Goal: Find specific page/section: Find specific page/section

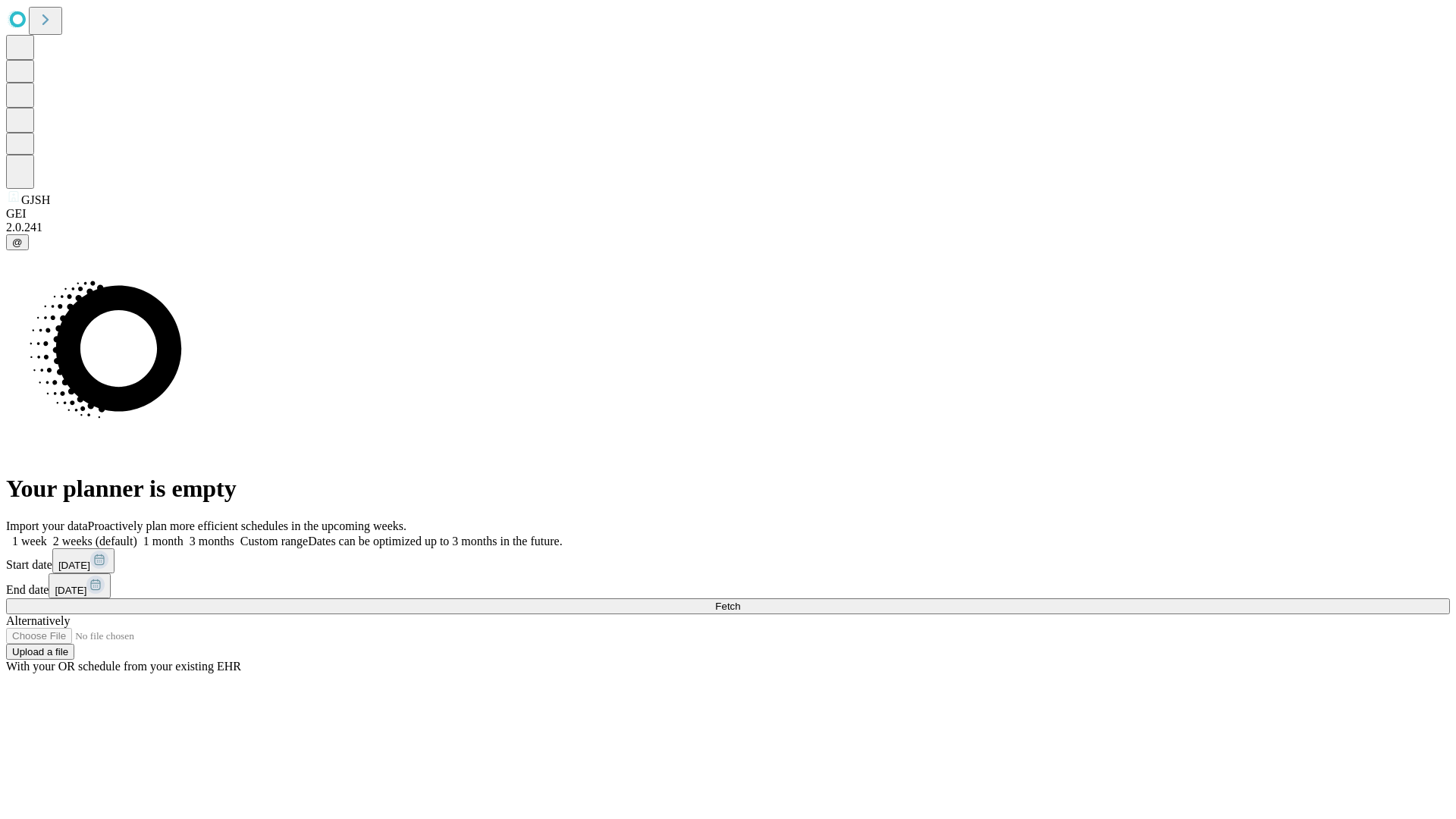
click at [740, 600] on span "Fetch" at bounding box center [728, 606] width 25 height 11
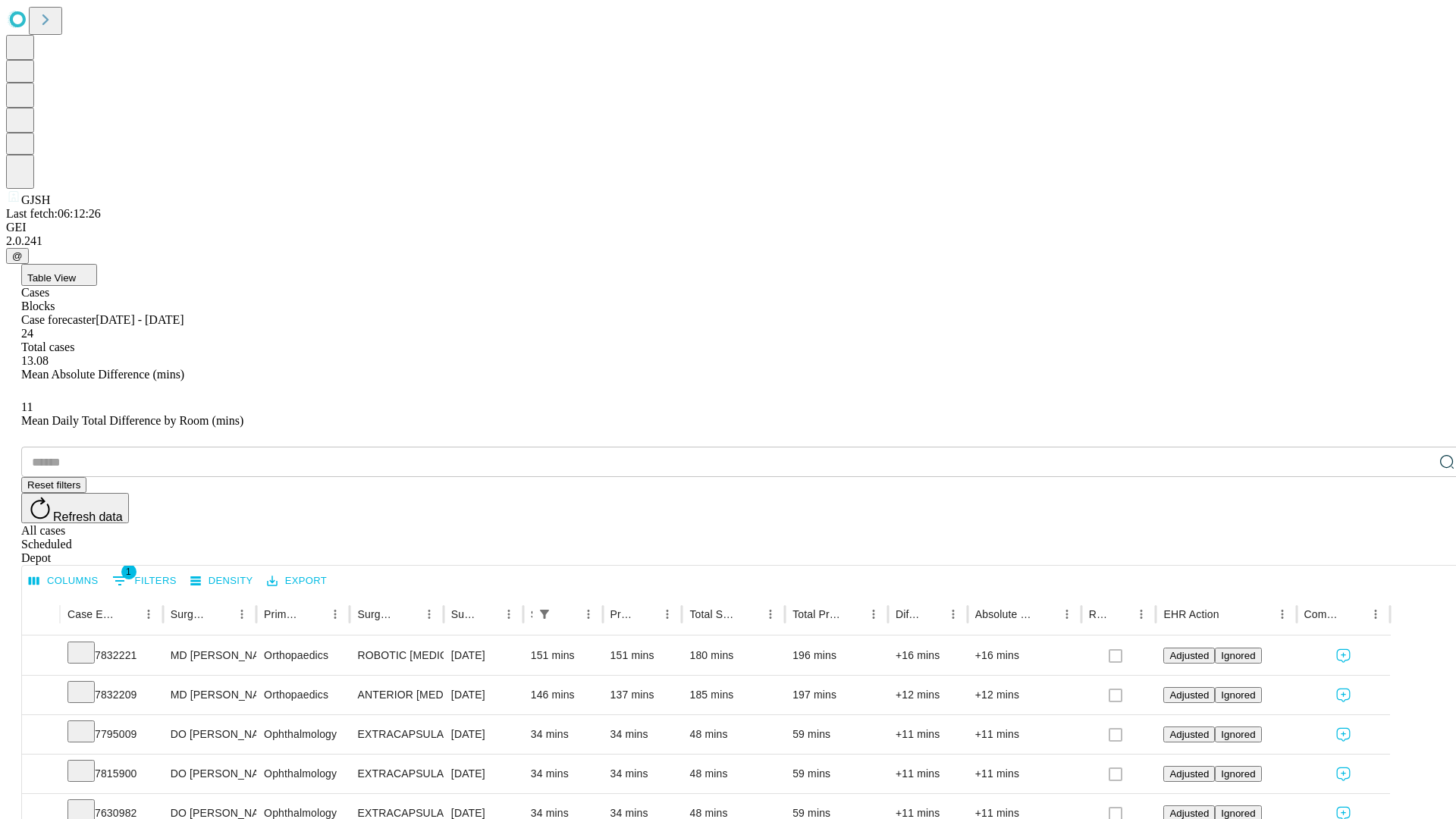
click at [1417, 551] on div "Depot" at bounding box center [743, 557] width 1444 height 13
